Goal: Task Accomplishment & Management: Use online tool/utility

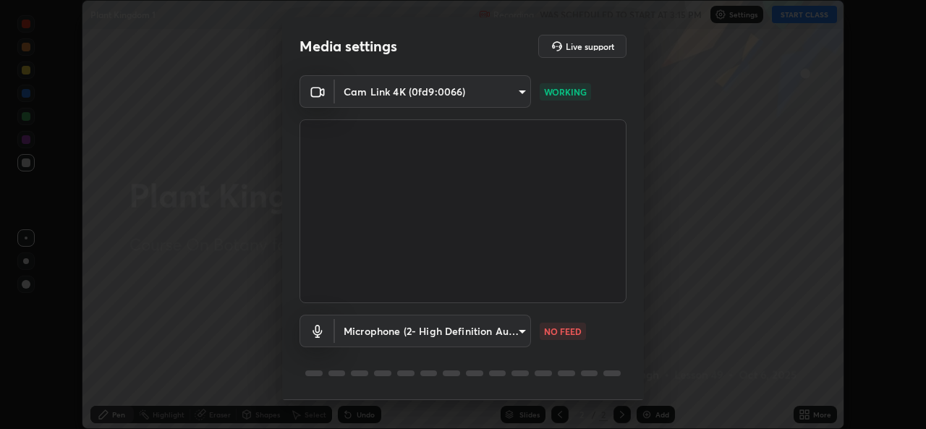
scroll to position [46, 0]
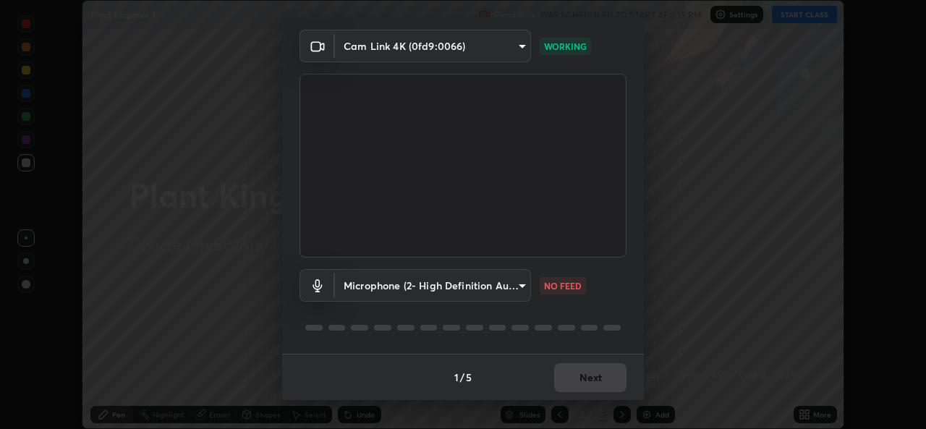
click at [570, 381] on div "1 / 5 Next" at bounding box center [463, 377] width 362 height 46
click at [567, 383] on div "1 / 5 Next" at bounding box center [463, 377] width 362 height 46
click at [568, 378] on div "1 / 5 Next" at bounding box center [463, 377] width 362 height 46
click at [575, 379] on div "1 / 5 Next" at bounding box center [463, 377] width 362 height 46
click at [577, 378] on div "1 / 5 Next" at bounding box center [463, 377] width 362 height 46
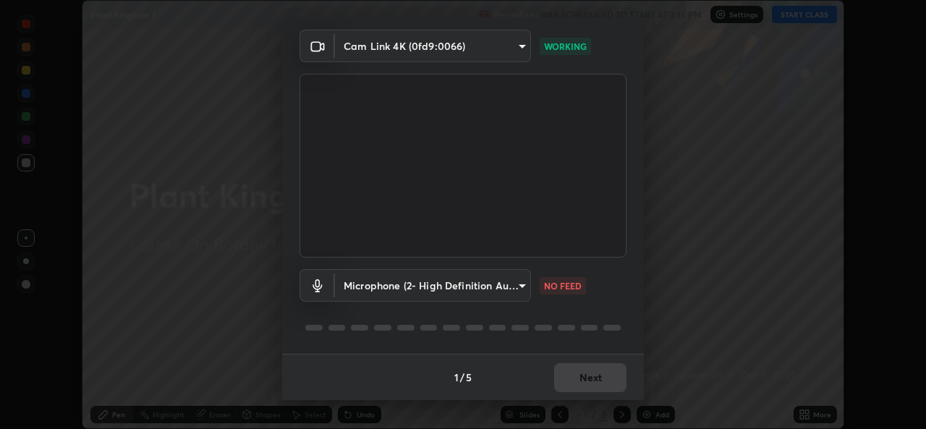
click at [580, 383] on div "1 / 5 Next" at bounding box center [463, 377] width 362 height 46
click at [585, 376] on div "1 / 5 Next" at bounding box center [463, 377] width 362 height 46
click at [588, 378] on div "1 / 5 Next" at bounding box center [463, 377] width 362 height 46
click at [581, 378] on div "1 / 5 Next" at bounding box center [463, 377] width 362 height 46
click at [578, 381] on div "1 / 5 Next" at bounding box center [463, 377] width 362 height 46
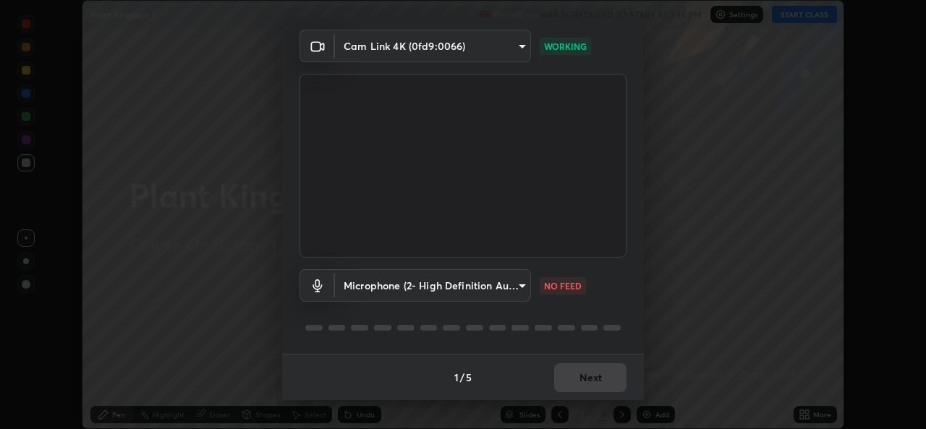
click at [590, 378] on div "1 / 5 Next" at bounding box center [463, 377] width 362 height 46
click at [589, 377] on div "1 / 5 Next" at bounding box center [463, 377] width 362 height 46
click at [584, 378] on div "1 / 5 Next" at bounding box center [463, 377] width 362 height 46
click at [583, 378] on div "1 / 5 Next" at bounding box center [463, 377] width 362 height 46
click at [418, 276] on body "Erase all Plant Kingdom 1 Recording WAS SCHEDULED TO START AT 3:15 PM Settings …" at bounding box center [463, 214] width 926 height 429
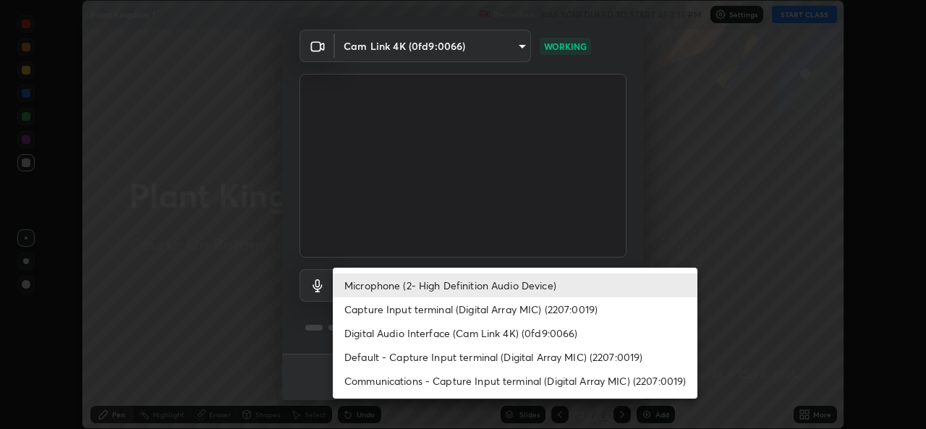
click at [423, 283] on li "Microphone (2- High Definition Audio Device)" at bounding box center [515, 286] width 365 height 24
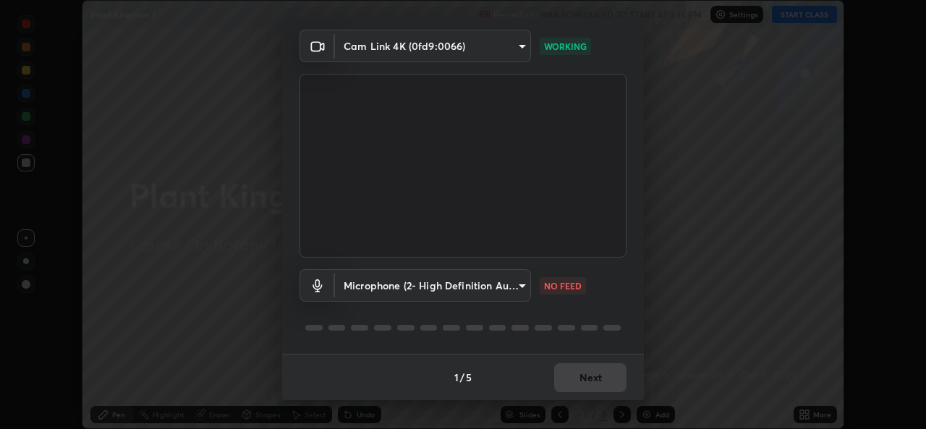
click at [568, 384] on div "1 / 5 Next" at bounding box center [463, 377] width 362 height 46
click at [464, 290] on body "Erase all Plant Kingdom 1 Recording WAS SCHEDULED TO START AT 3:15 PM Settings …" at bounding box center [463, 214] width 926 height 429
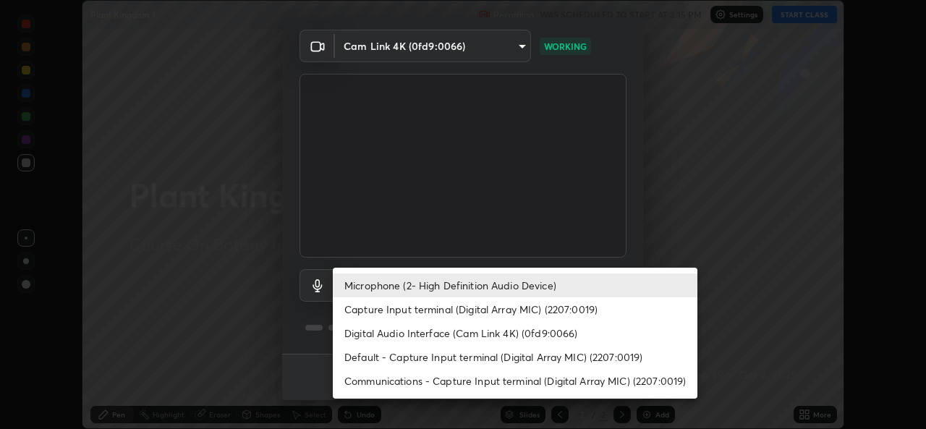
click at [416, 318] on li "Capture Input terminal (Digital Array MIC) (2207:0019)" at bounding box center [515, 309] width 365 height 24
type input "ba0612aea0ec3e6b40123d8de95b48a4a6c549a56c65c04bc319c876d3929f30"
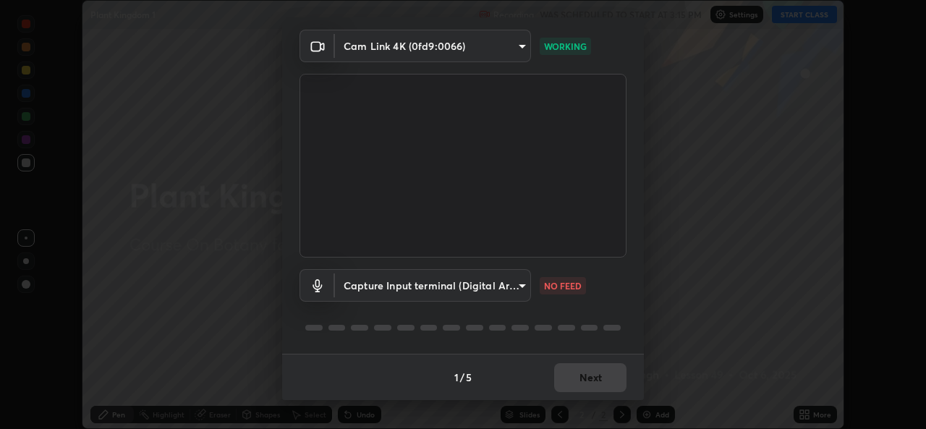
click at [568, 381] on div "1 / 5 Next" at bounding box center [463, 377] width 362 height 46
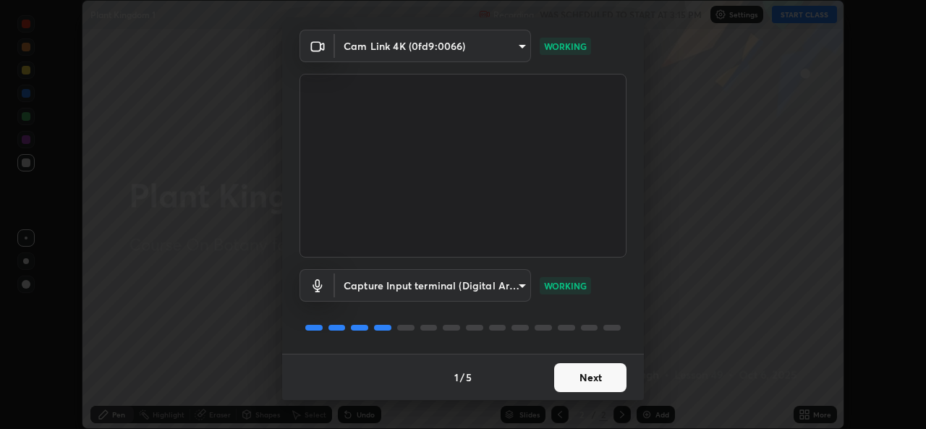
click at [576, 380] on button "Next" at bounding box center [590, 377] width 72 height 29
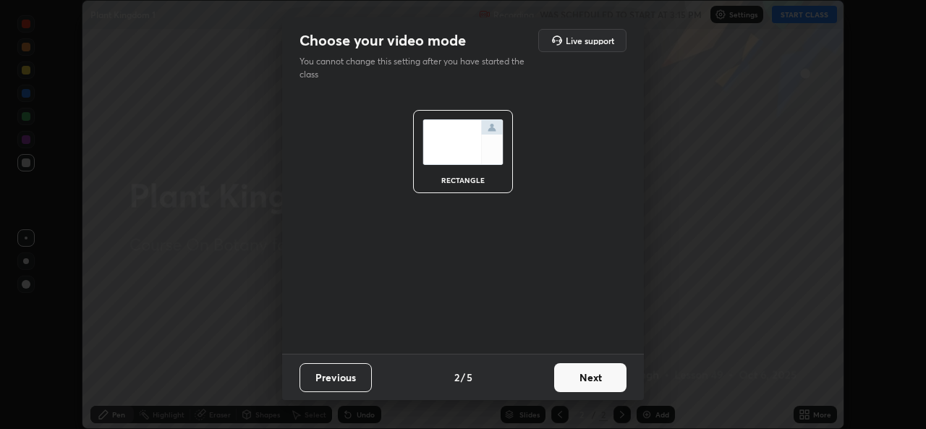
scroll to position [0, 0]
click at [579, 380] on button "Next" at bounding box center [590, 377] width 72 height 29
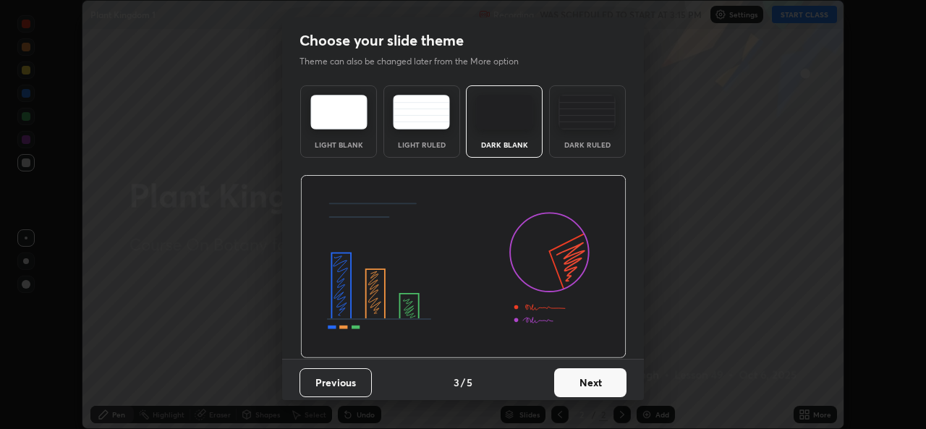
click at [577, 386] on button "Next" at bounding box center [590, 382] width 72 height 29
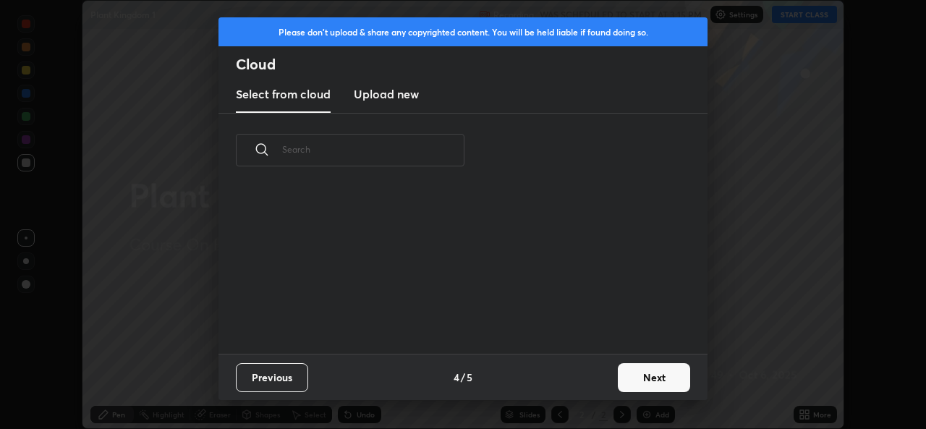
click at [637, 376] on button "Next" at bounding box center [654, 377] width 72 height 29
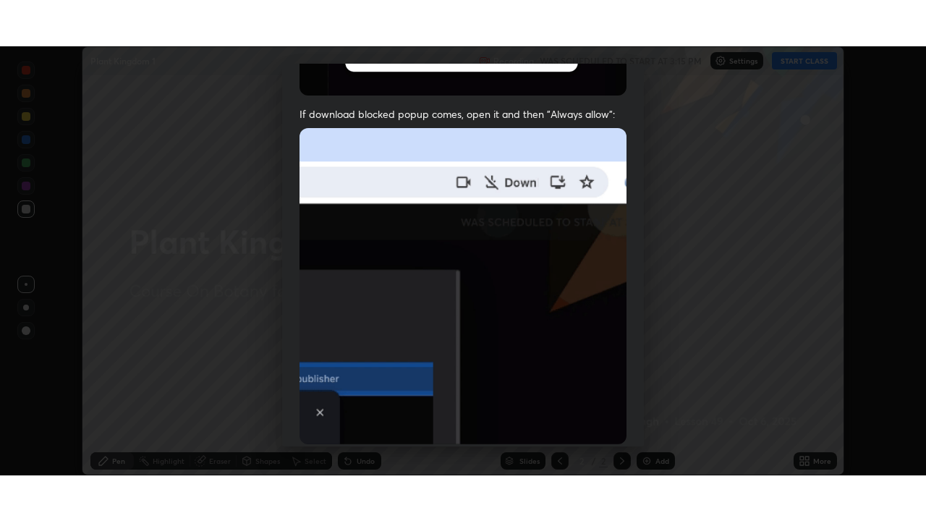
scroll to position [341, 0]
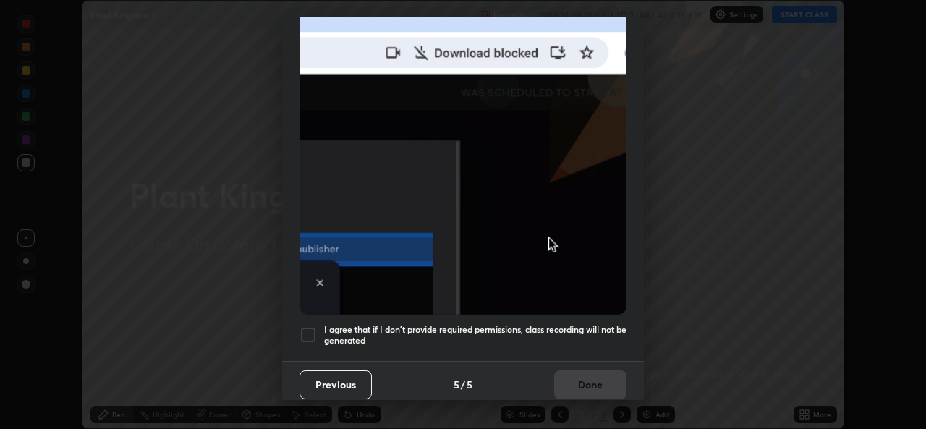
click at [457, 326] on h5 "I agree that if I don't provide required permissions, class recording will not …" at bounding box center [475, 335] width 302 height 22
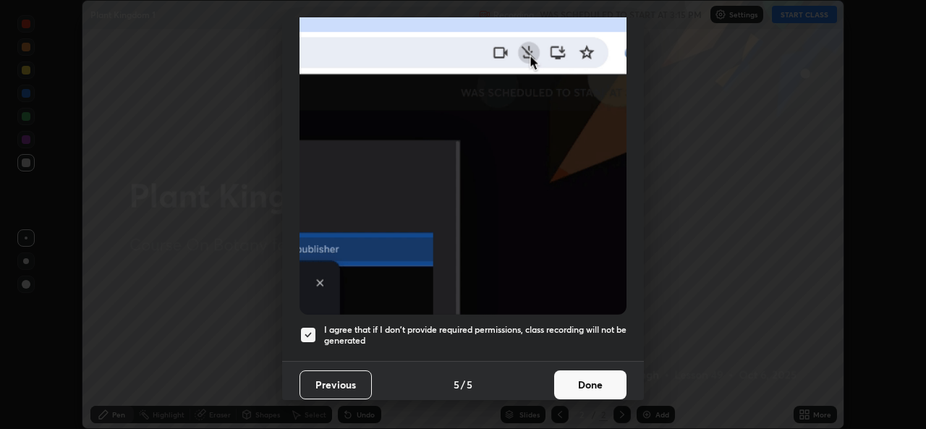
click at [565, 378] on button "Done" at bounding box center [590, 385] width 72 height 29
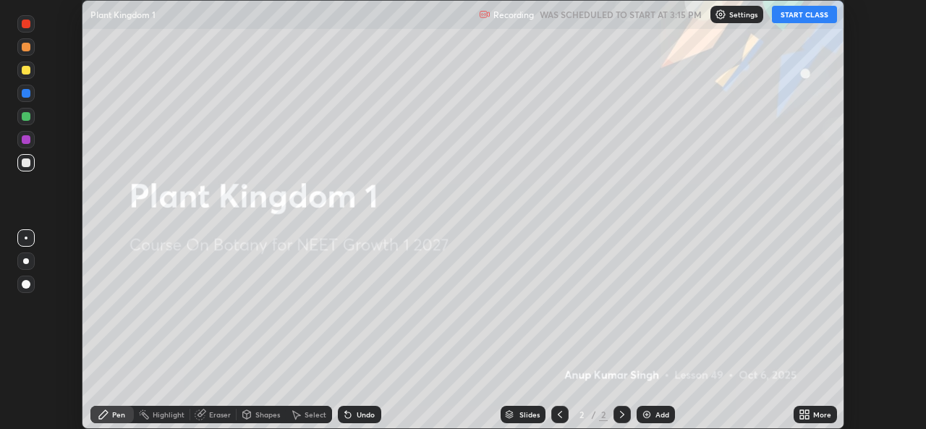
click at [786, 10] on button "START CLASS" at bounding box center [804, 14] width 65 height 17
click at [803, 414] on icon at bounding box center [802, 412] width 4 height 4
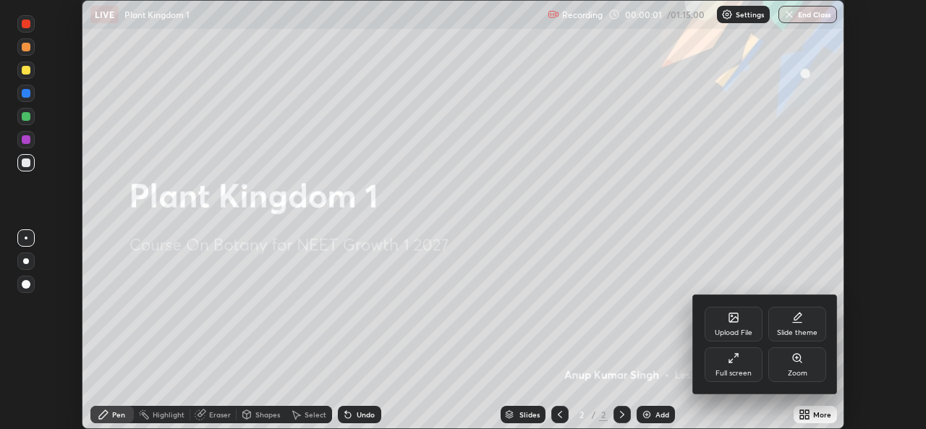
click at [733, 357] on icon at bounding box center [734, 358] width 12 height 12
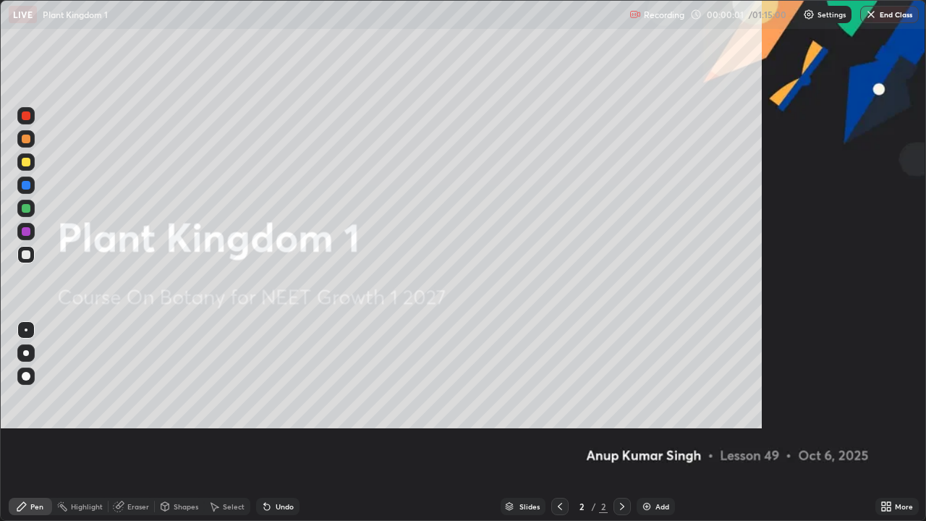
scroll to position [521, 926]
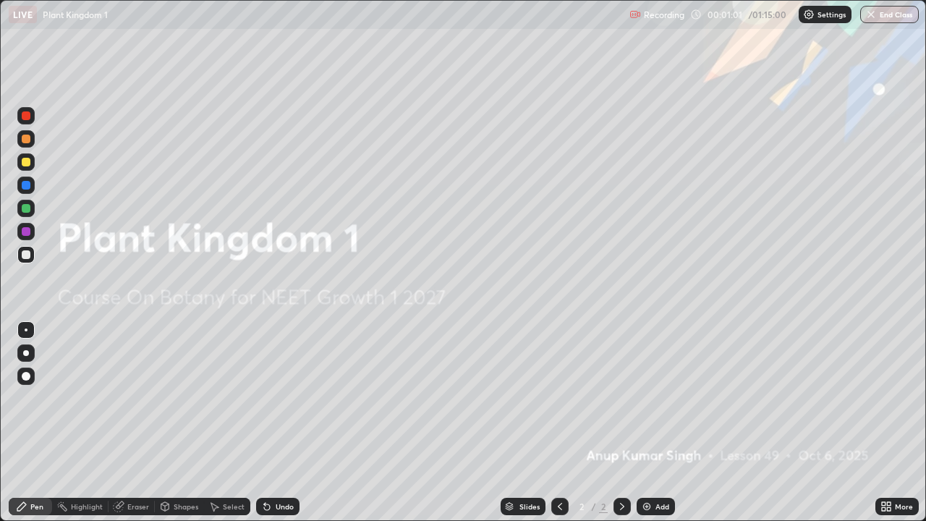
click at [643, 428] on img at bounding box center [647, 507] width 12 height 12
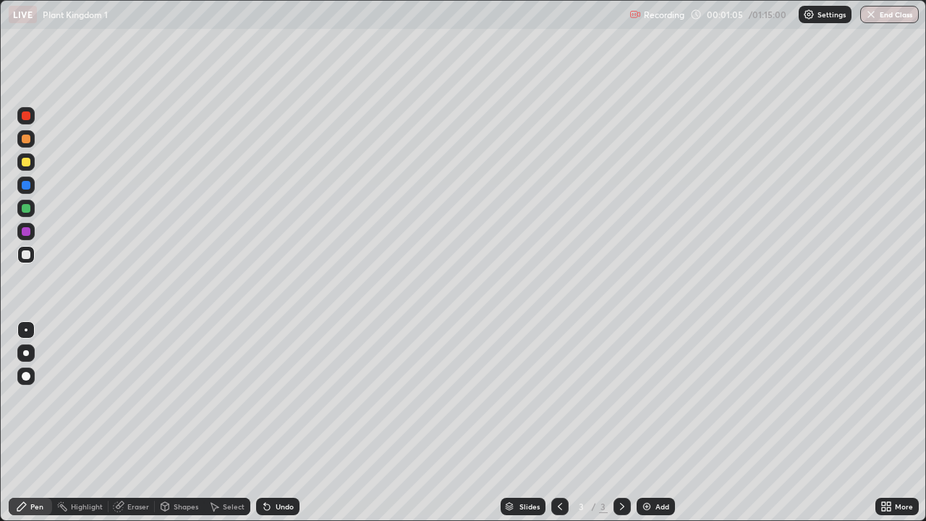
click at [25, 381] on div at bounding box center [25, 376] width 17 height 17
click at [28, 164] on div at bounding box center [26, 162] width 9 height 9
click at [30, 210] on div at bounding box center [26, 208] width 9 height 9
click at [29, 351] on div at bounding box center [25, 352] width 17 height 17
click at [28, 255] on div at bounding box center [26, 254] width 9 height 9
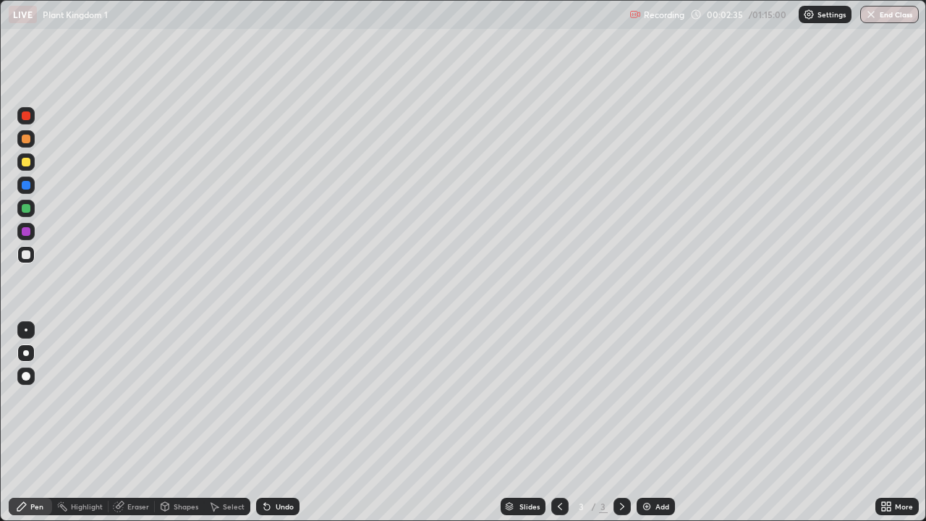
click at [27, 331] on div at bounding box center [25, 329] width 17 height 17
click at [27, 164] on div at bounding box center [26, 162] width 9 height 9
click at [28, 253] on div at bounding box center [26, 254] width 9 height 9
click at [28, 207] on div at bounding box center [26, 208] width 9 height 9
click at [27, 256] on div at bounding box center [26, 254] width 9 height 9
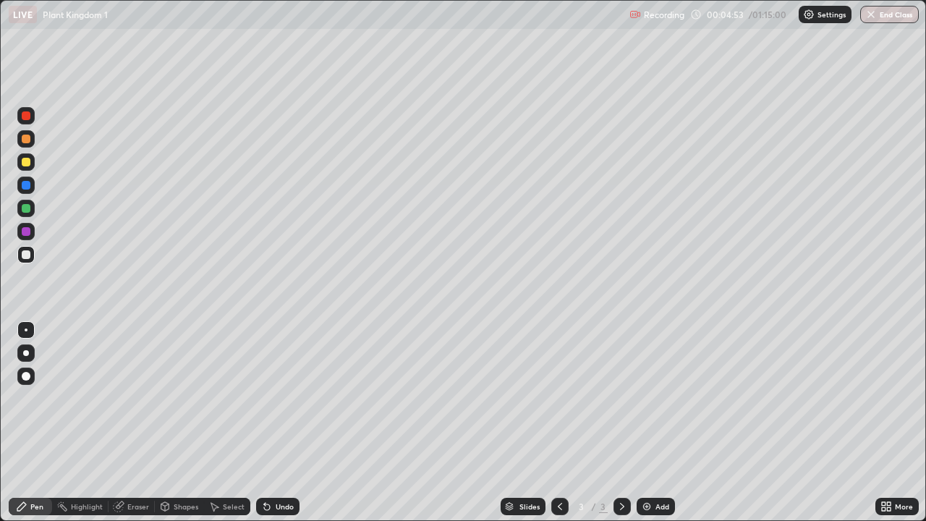
click at [26, 353] on div at bounding box center [26, 353] width 6 height 6
click at [25, 140] on div at bounding box center [26, 139] width 9 height 9
click at [25, 207] on div at bounding box center [26, 208] width 9 height 9
click at [26, 330] on div at bounding box center [26, 330] width 3 height 3
click at [34, 253] on div at bounding box center [25, 254] width 17 height 17
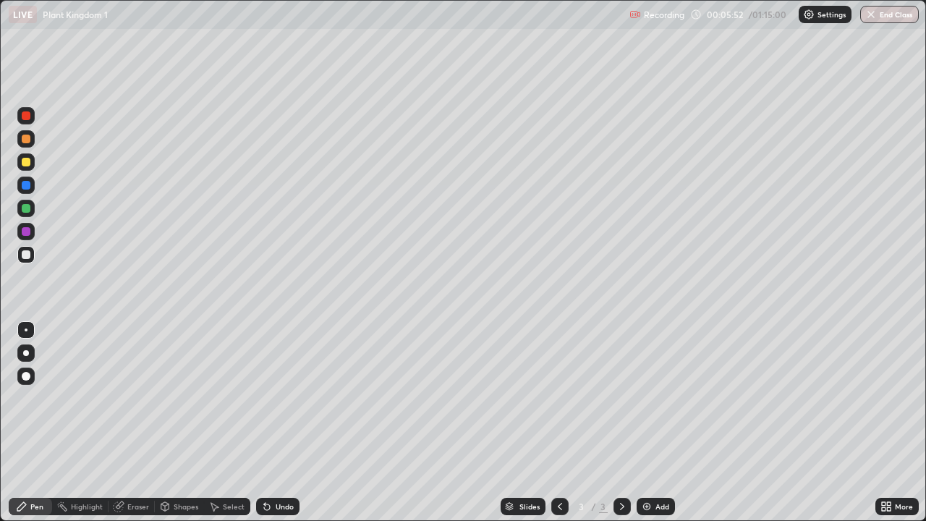
click at [20, 354] on div at bounding box center [25, 352] width 17 height 17
click at [551, 428] on div at bounding box center [559, 506] width 17 height 29
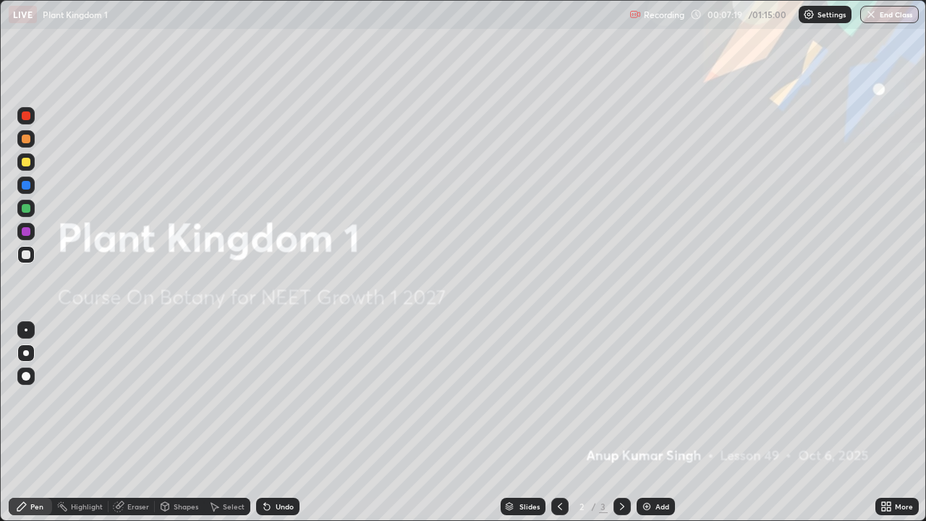
click at [621, 428] on icon at bounding box center [623, 507] width 12 height 12
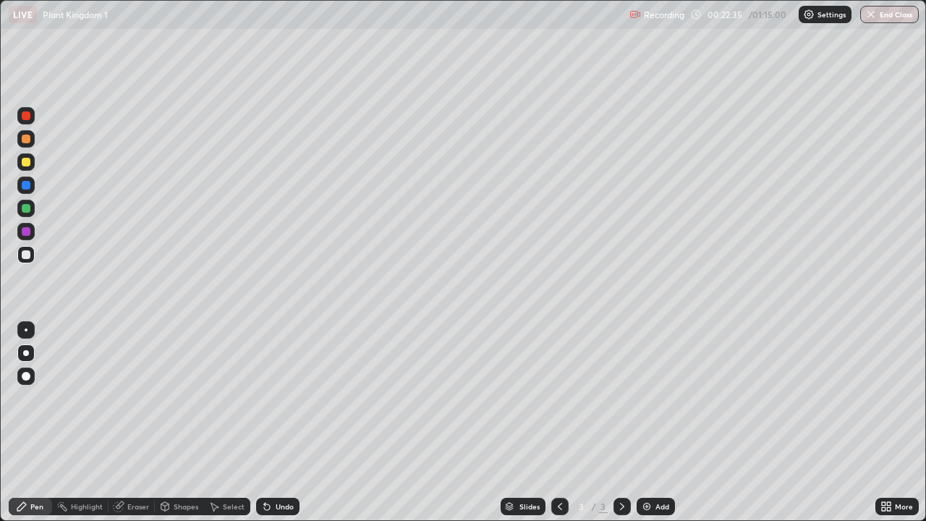
click at [656, 428] on div "Add" at bounding box center [656, 506] width 38 height 17
click at [27, 384] on div at bounding box center [25, 376] width 17 height 17
click at [28, 166] on div at bounding box center [26, 162] width 9 height 9
click at [132, 428] on div "Eraser" at bounding box center [132, 506] width 46 height 17
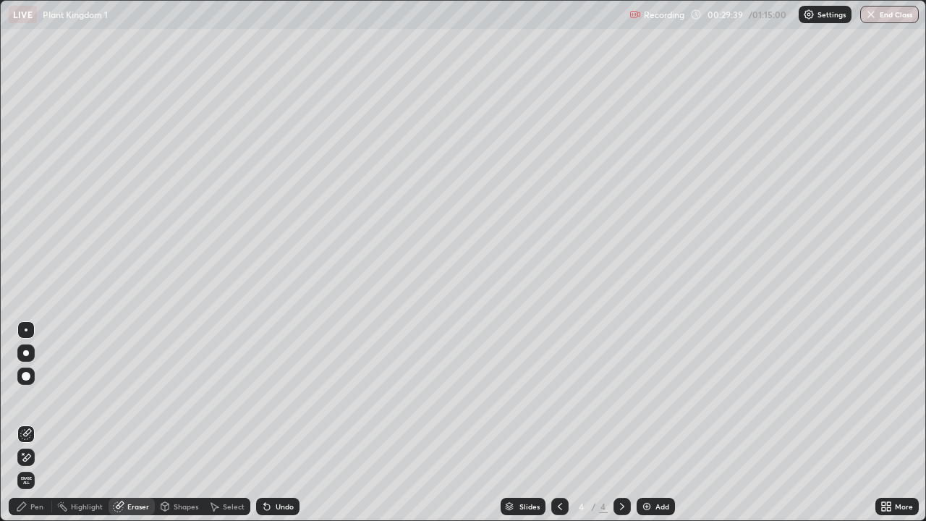
click at [25, 350] on div at bounding box center [26, 353] width 6 height 6
click at [45, 428] on div "Pen" at bounding box center [30, 506] width 43 height 17
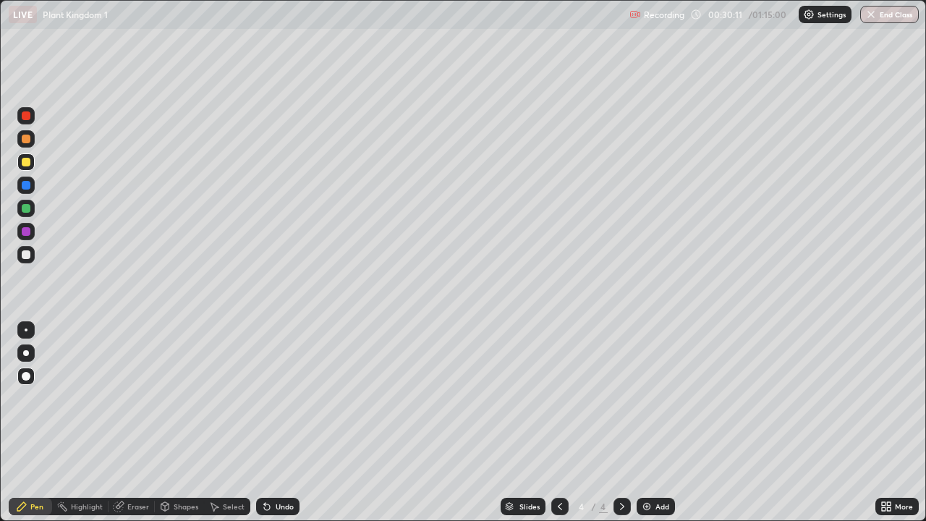
click at [26, 211] on div at bounding box center [26, 208] width 9 height 9
click at [26, 138] on div at bounding box center [26, 139] width 9 height 9
click at [29, 254] on div at bounding box center [26, 254] width 9 height 9
click at [132, 428] on div "Eraser" at bounding box center [138, 506] width 22 height 7
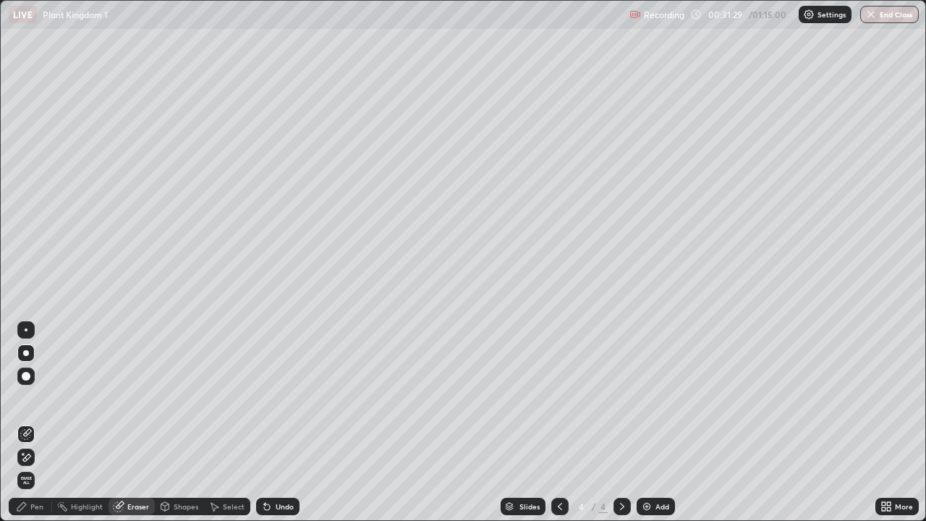
click at [187, 428] on div "Shapes" at bounding box center [186, 506] width 25 height 7
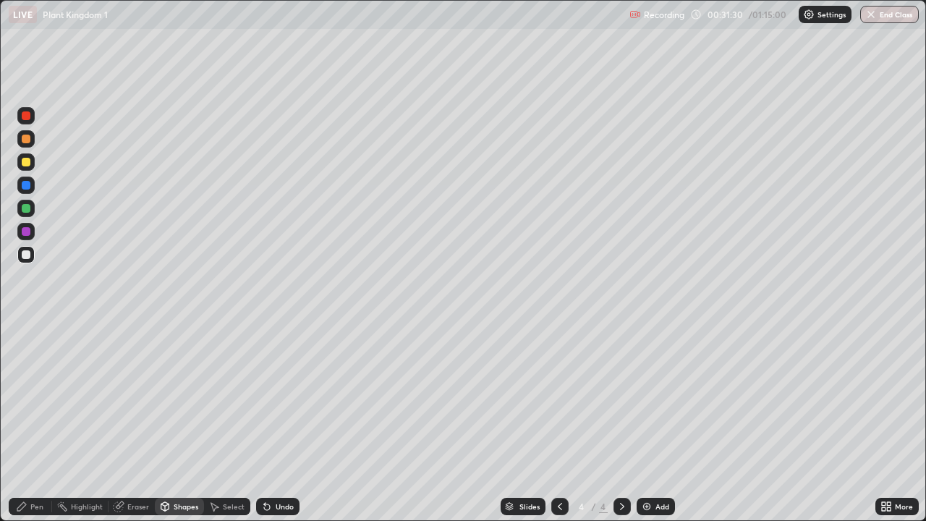
click at [133, 428] on div "Eraser" at bounding box center [138, 506] width 22 height 7
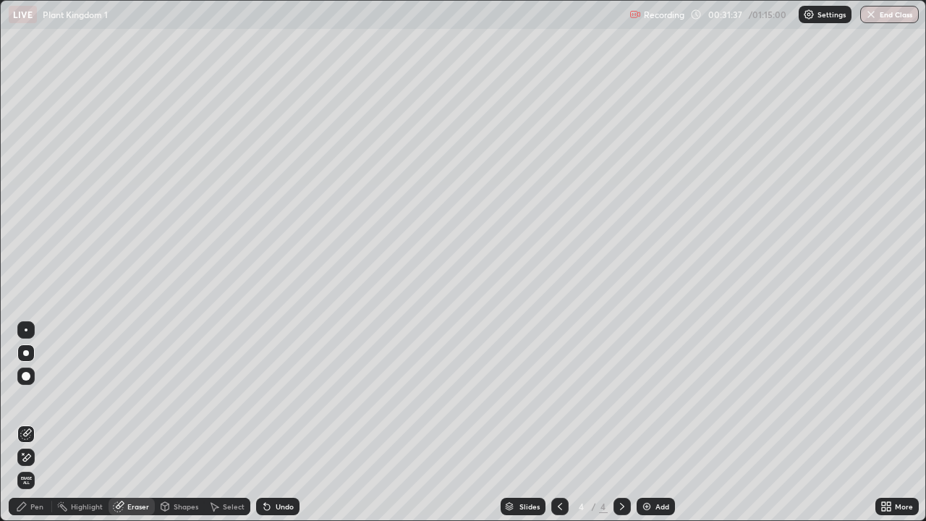
click at [45, 428] on div "Pen" at bounding box center [30, 506] width 43 height 17
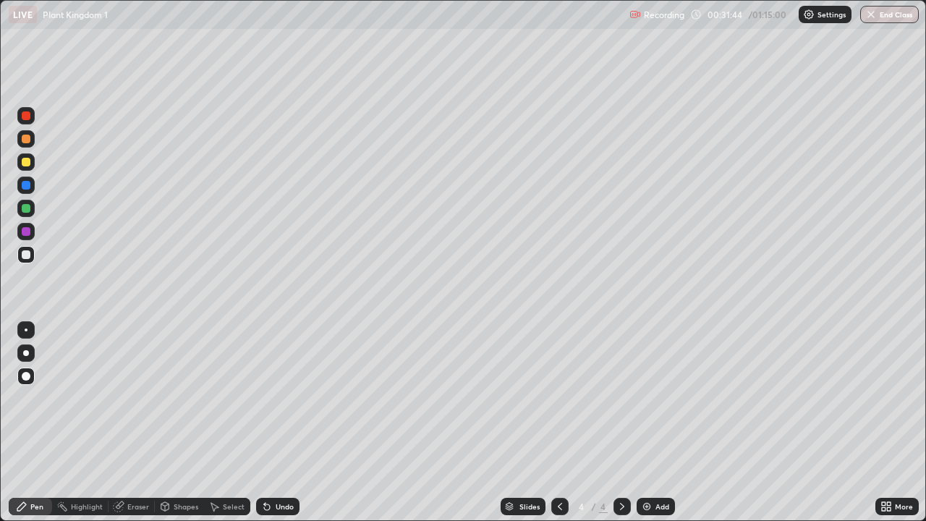
click at [28, 333] on div at bounding box center [25, 329] width 17 height 17
click at [561, 428] on icon at bounding box center [560, 507] width 12 height 12
click at [621, 428] on icon at bounding box center [623, 507] width 12 height 12
click at [30, 378] on div at bounding box center [25, 376] width 17 height 17
click at [25, 160] on div at bounding box center [26, 162] width 9 height 9
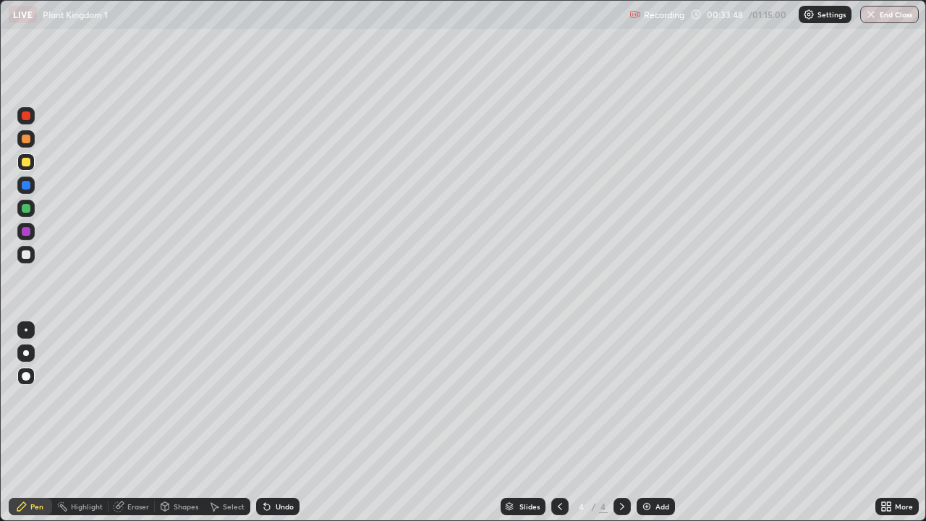
click at [22, 257] on div at bounding box center [26, 254] width 9 height 9
click at [25, 355] on div at bounding box center [26, 353] width 6 height 6
click at [645, 428] on img at bounding box center [647, 507] width 12 height 12
click at [27, 374] on div at bounding box center [26, 376] width 9 height 9
click at [25, 185] on div at bounding box center [26, 185] width 9 height 9
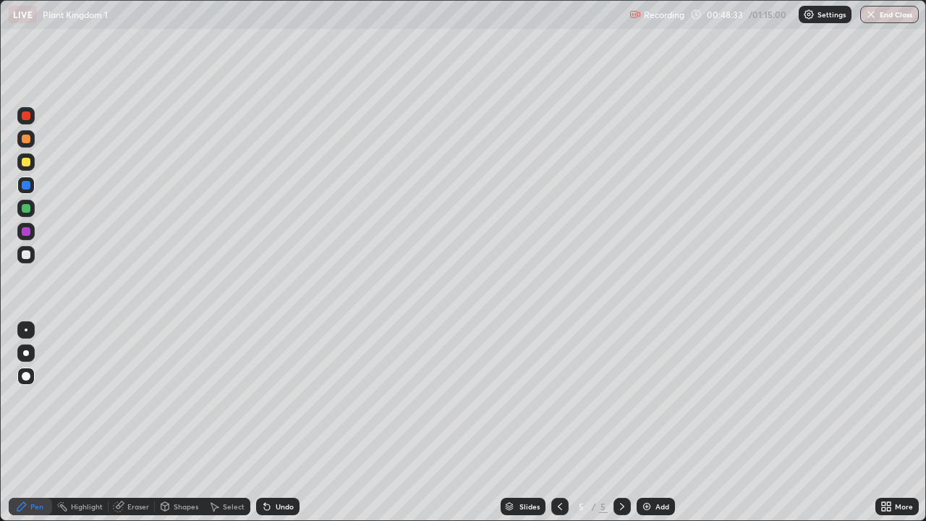
click at [25, 210] on div at bounding box center [26, 208] width 9 height 9
click at [30, 252] on div at bounding box center [26, 254] width 9 height 9
click at [31, 184] on div at bounding box center [25, 185] width 17 height 17
click at [26, 353] on div at bounding box center [26, 353] width 6 height 6
click at [25, 254] on div at bounding box center [26, 254] width 9 height 9
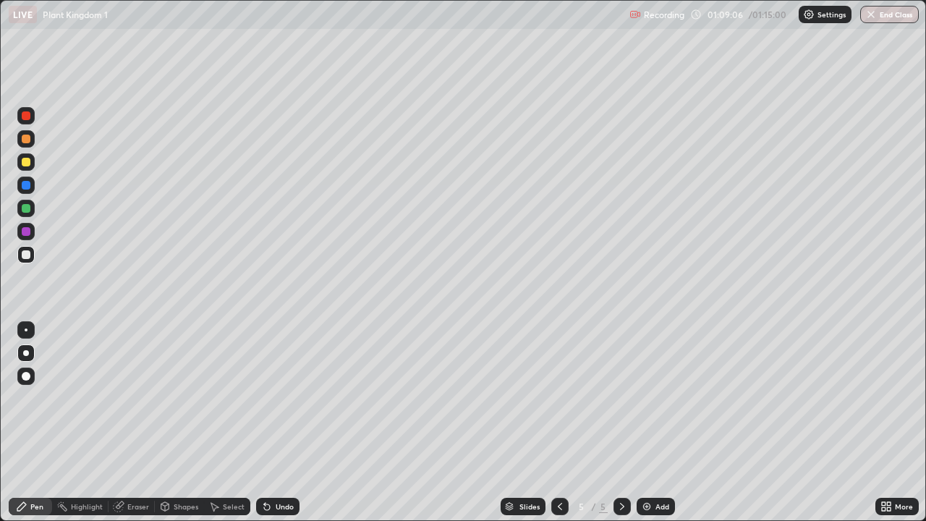
click at [656, 428] on div "Add" at bounding box center [663, 506] width 14 height 7
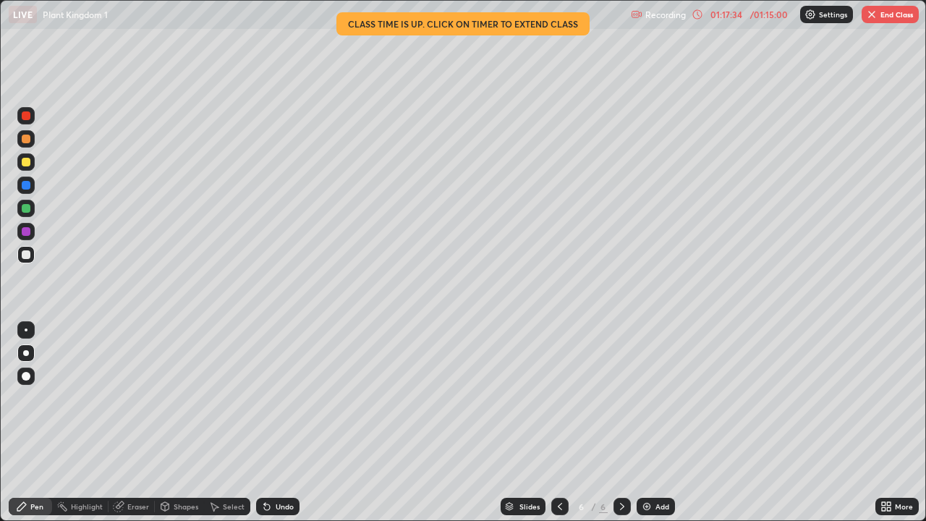
click at [895, 15] on button "End Class" at bounding box center [890, 14] width 57 height 17
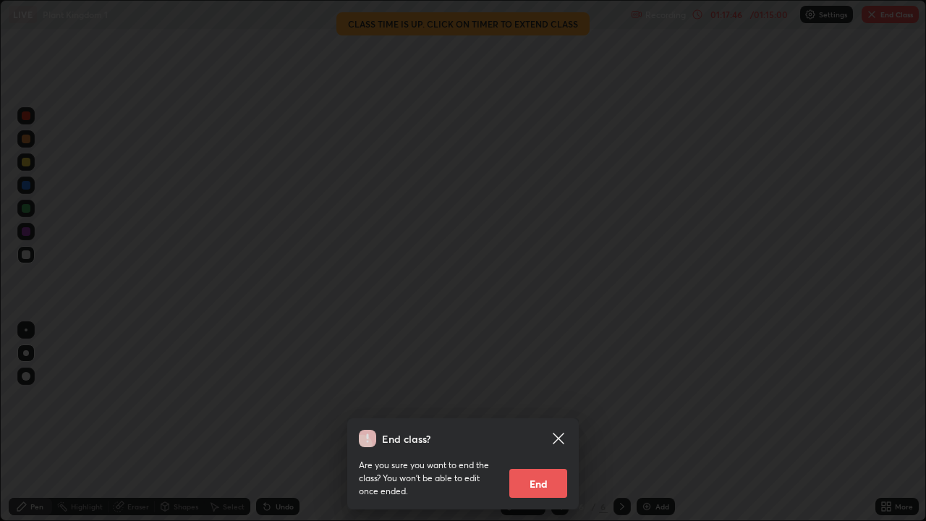
click at [558, 428] on icon at bounding box center [558, 438] width 17 height 17
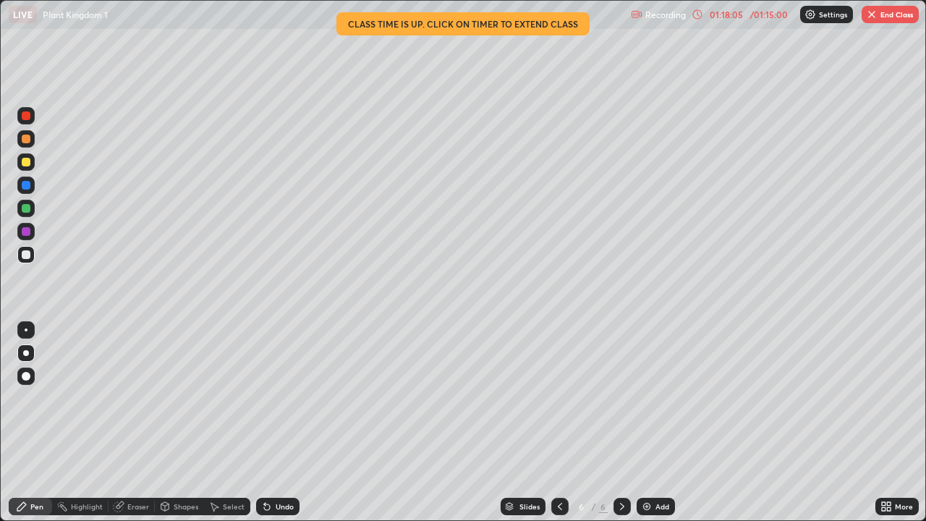
click at [880, 14] on button "End Class" at bounding box center [890, 14] width 57 height 17
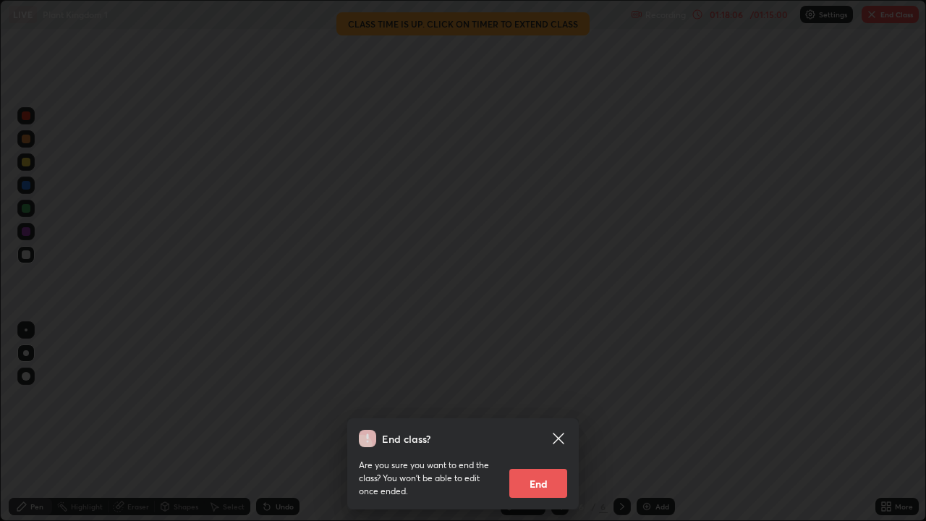
click at [540, 428] on button "End" at bounding box center [538, 483] width 58 height 29
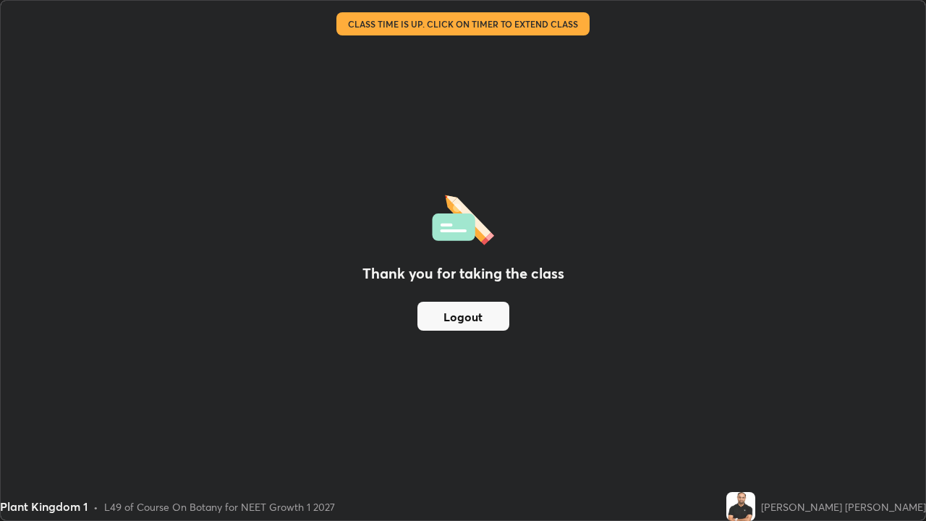
click at [464, 317] on button "Logout" at bounding box center [464, 316] width 92 height 29
click at [465, 322] on button "Logout" at bounding box center [464, 316] width 92 height 29
click at [465, 321] on button "Logout" at bounding box center [464, 316] width 92 height 29
click at [469, 318] on button "Logout" at bounding box center [464, 316] width 92 height 29
